Goal: Information Seeking & Learning: Learn about a topic

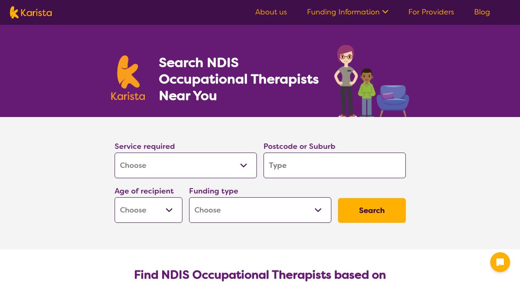
select select "[MEDICAL_DATA]"
click at [115, 153] on select "Allied Health Assistant Assessment ([MEDICAL_DATA] or [MEDICAL_DATA]) Behaviour…" at bounding box center [186, 166] width 142 height 26
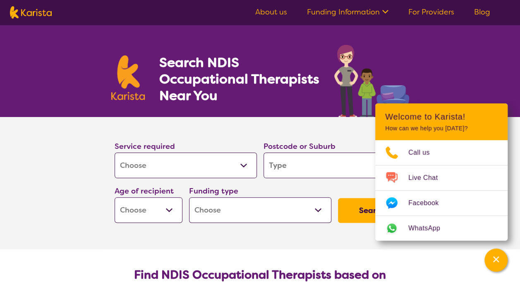
click at [279, 164] on input "search" at bounding box center [335, 166] width 142 height 26
type input "2"
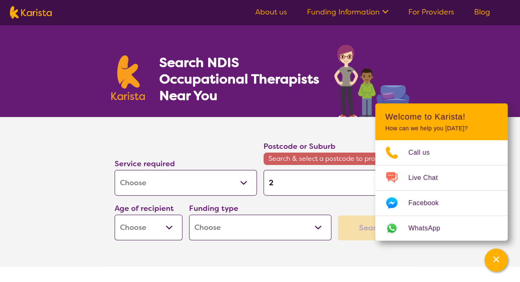
type input "2="
type input "2=="
type input "2==="
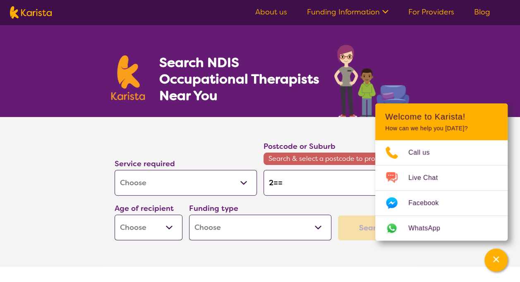
type input "2==="
type input "2=="
type input "2="
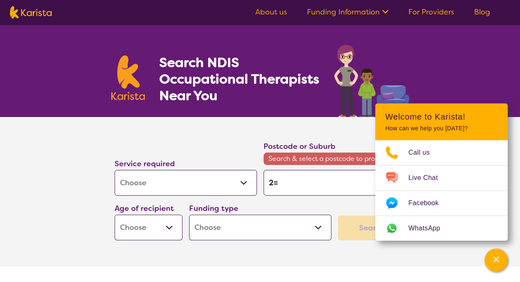
type input "2"
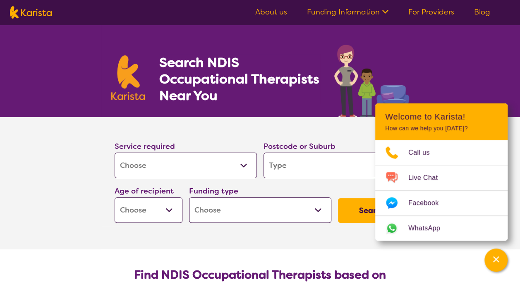
type input "R"
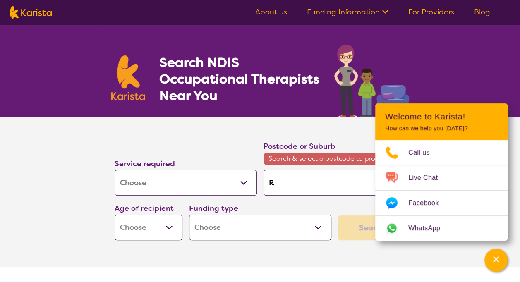
type input "Ra"
type input "Ran"
type input "Rand"
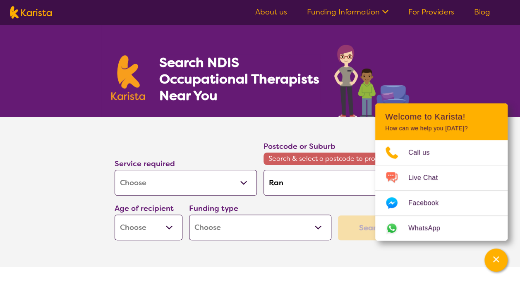
type input "Rand"
type input "Randw"
type input "Randwi"
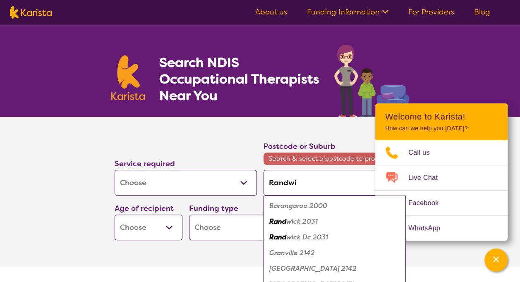
type input "Randwic"
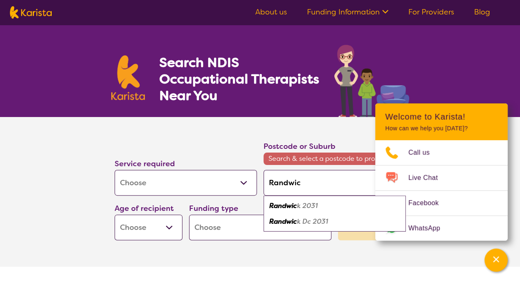
type input "2031"
click at [338, 216] on button "Search" at bounding box center [372, 228] width 68 height 25
type input "2031"
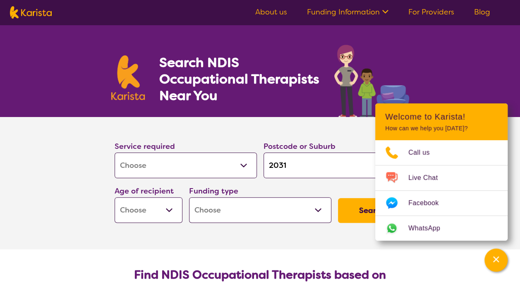
click at [179, 196] on div "Age of recipient Early Childhood - 0 to 9 Child - 10 to 11 Adolescent - 12 to 1…" at bounding box center [149, 204] width 68 height 38
click at [166, 209] on select "Early Childhood - 0 to 9 Child - 10 to 11 Adolescent - 12 to 17 Adult - 18 to 6…" at bounding box center [149, 210] width 68 height 26
select select "AD"
click at [115, 197] on select "Early Childhood - 0 to 9 Child - 10 to 11 Adolescent - 12 to 17 Adult - 18 to 6…" at bounding box center [149, 210] width 68 height 26
select select "AD"
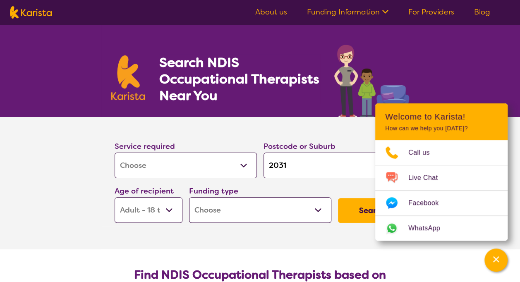
click at [208, 207] on select "Home Care Package (HCP) National Disability Insurance Scheme (NDIS) I don't know" at bounding box center [260, 210] width 142 height 26
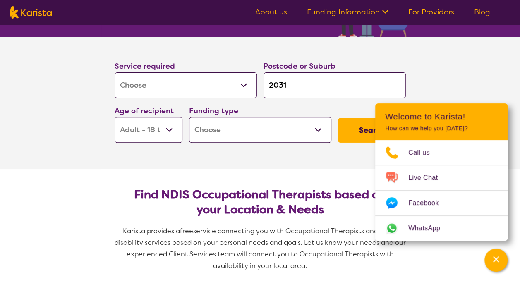
scroll to position [83, 0]
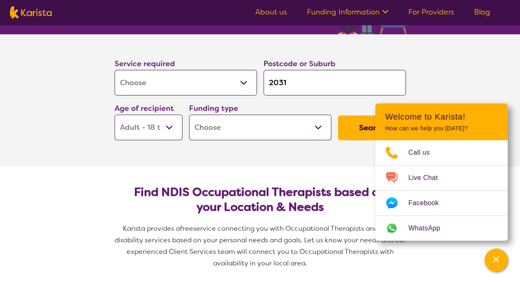
click at [234, 139] on select "Home Care Package (HCP) National Disability Insurance Scheme (NDIS) I don't know" at bounding box center [260, 128] width 142 height 26
select select "i-don-t-know"
click at [189, 115] on select "Home Care Package (HCP) National Disability Insurance Scheme (NDIS) I don't know" at bounding box center [260, 128] width 142 height 26
select select "i-don-t-know"
click at [312, 127] on select "Home Care Package (HCP) National Disability Insurance Scheme (NDIS) I don't know" at bounding box center [260, 128] width 142 height 26
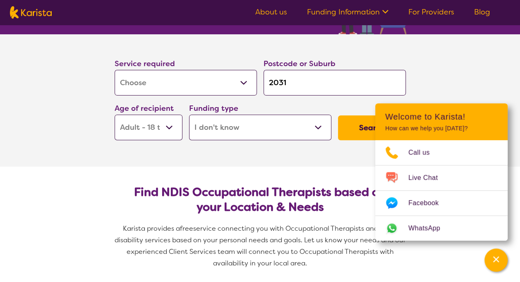
click at [189, 115] on select "Home Care Package (HCP) National Disability Insurance Scheme (NDIS) I don't know" at bounding box center [260, 128] width 142 height 26
click at [362, 125] on button "Search" at bounding box center [372, 127] width 68 height 25
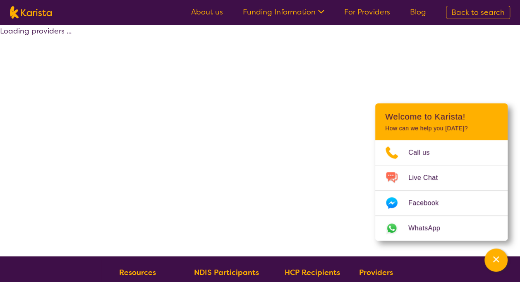
select select "[MEDICAL_DATA]"
select select "AD"
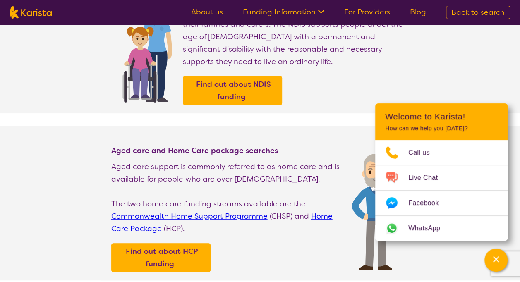
scroll to position [166, 0]
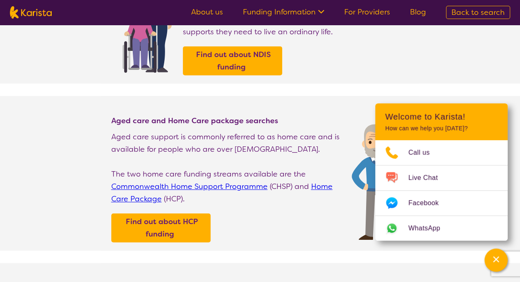
scroll to position [83, 0]
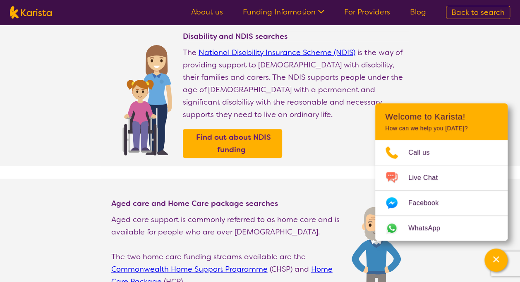
select select "[MEDICAL_DATA]"
select select "AD"
select select "i-don-t-know"
select select "[MEDICAL_DATA]"
select select "AD"
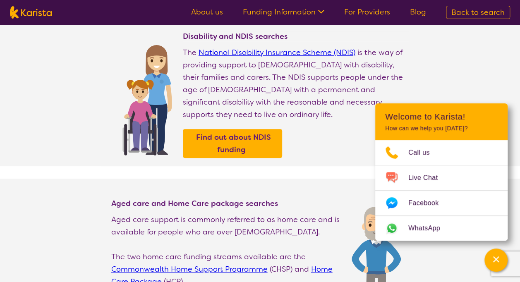
select select "i-don-t-know"
